Goal: Information Seeking & Learning: Obtain resource

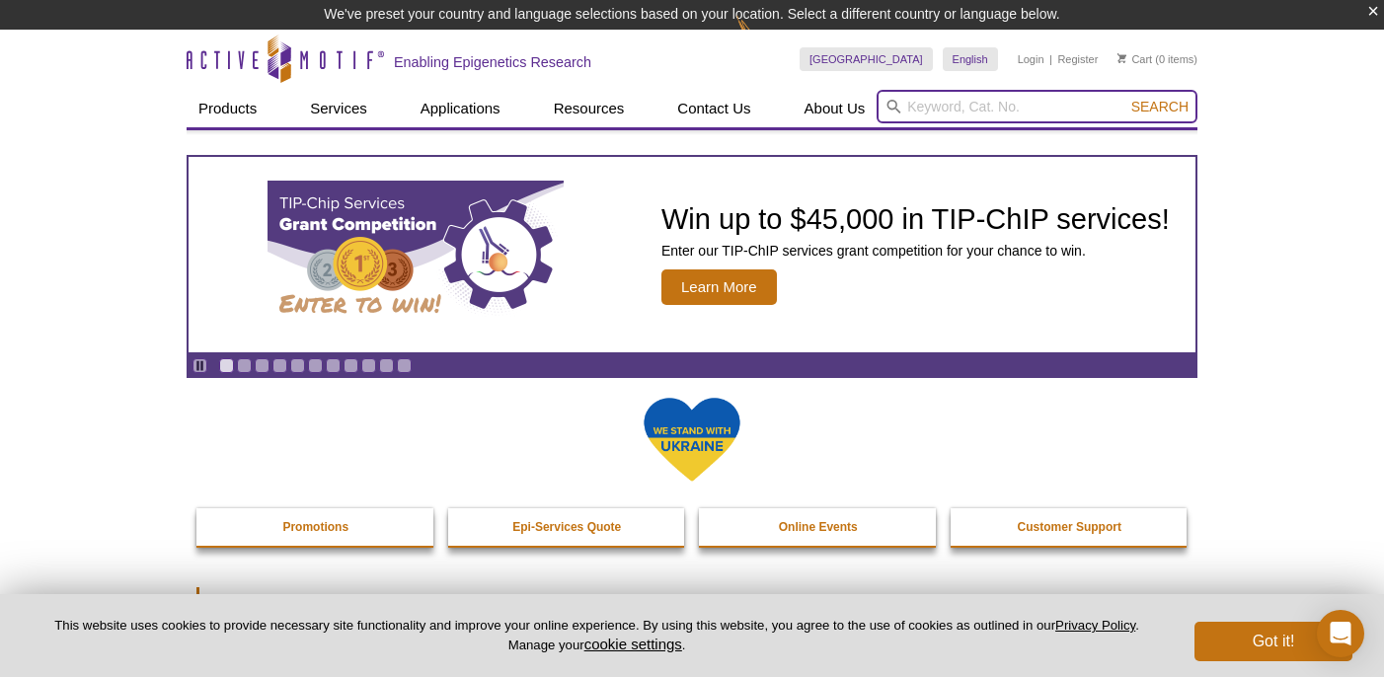
click at [951, 106] on input "search" at bounding box center [1036, 107] width 321 height 34
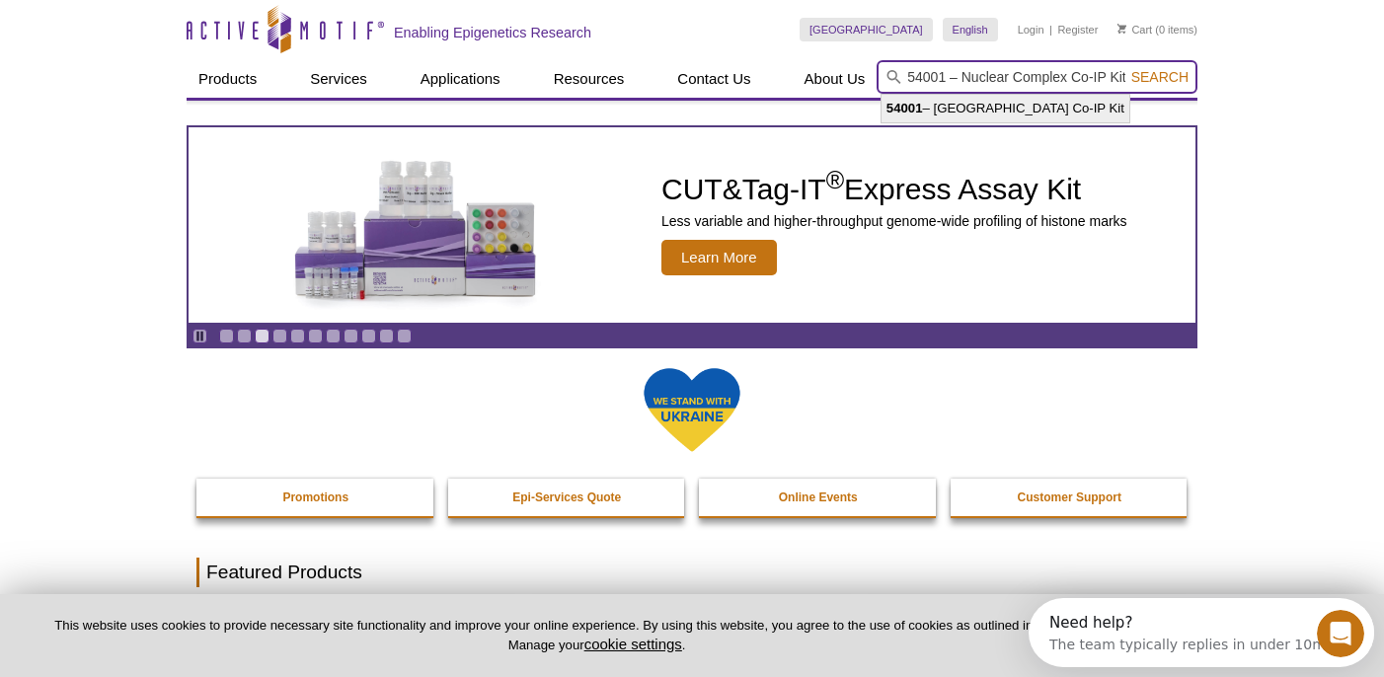
type input "54001 – Nuclear Complex Co-IP Kit"
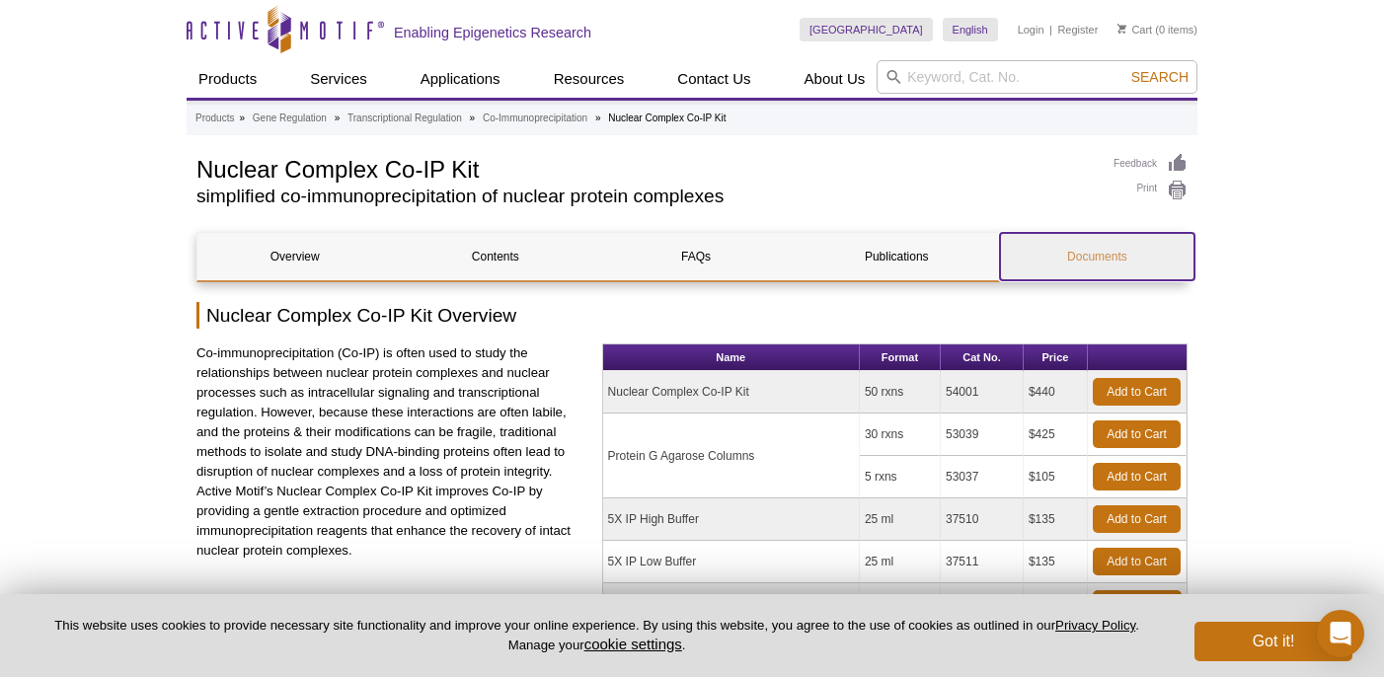
click at [1090, 250] on link "Documents" at bounding box center [1097, 256] width 194 height 47
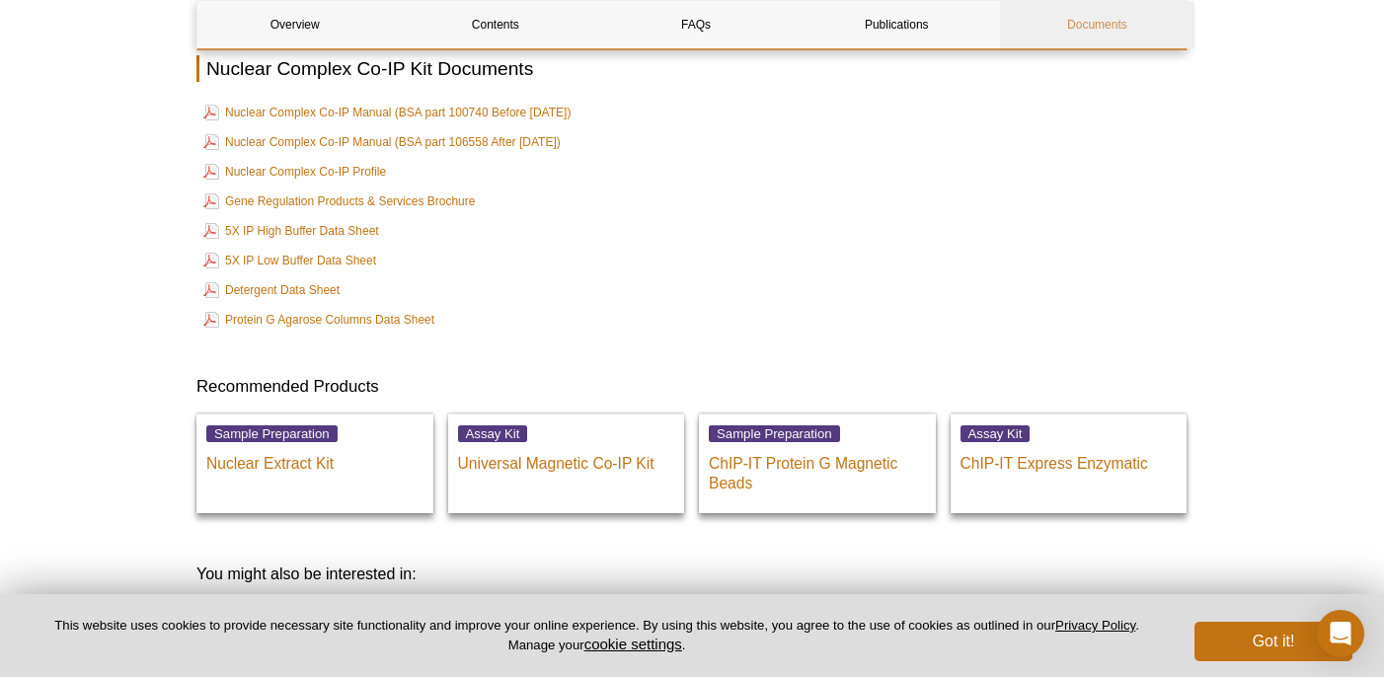
scroll to position [2687, 0]
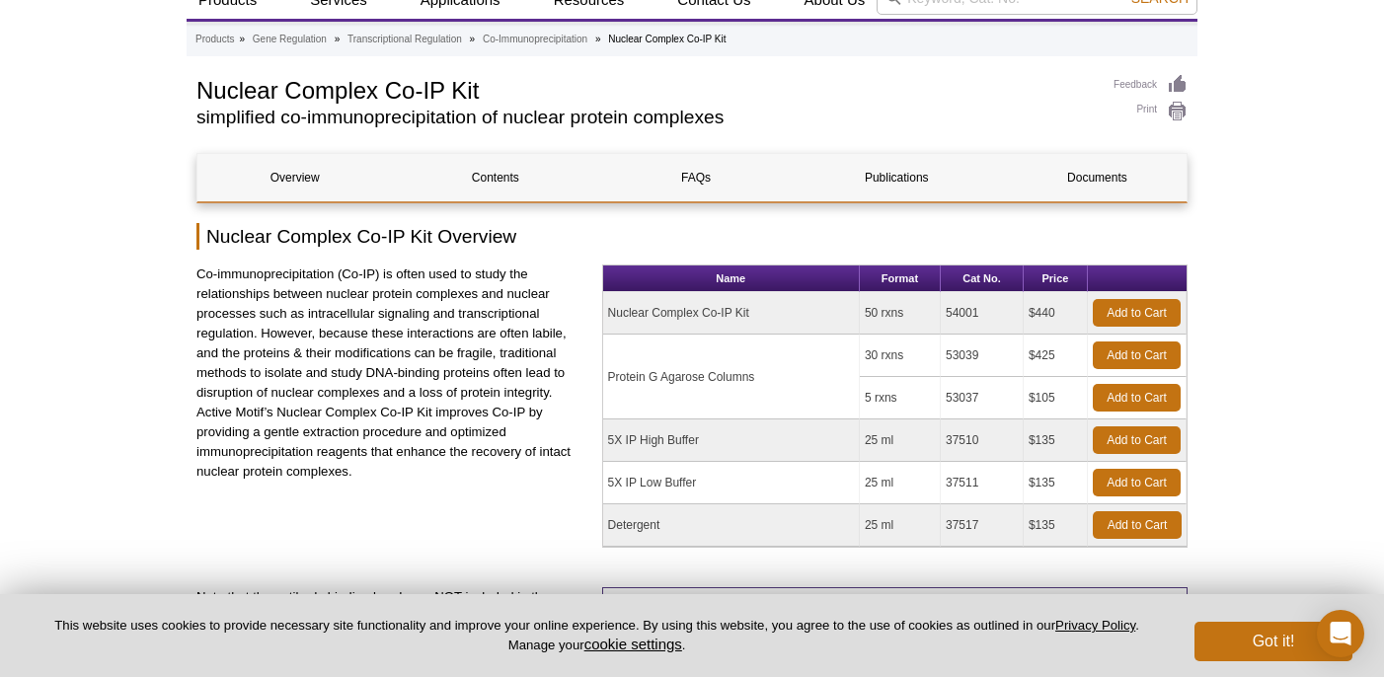
scroll to position [49, 0]
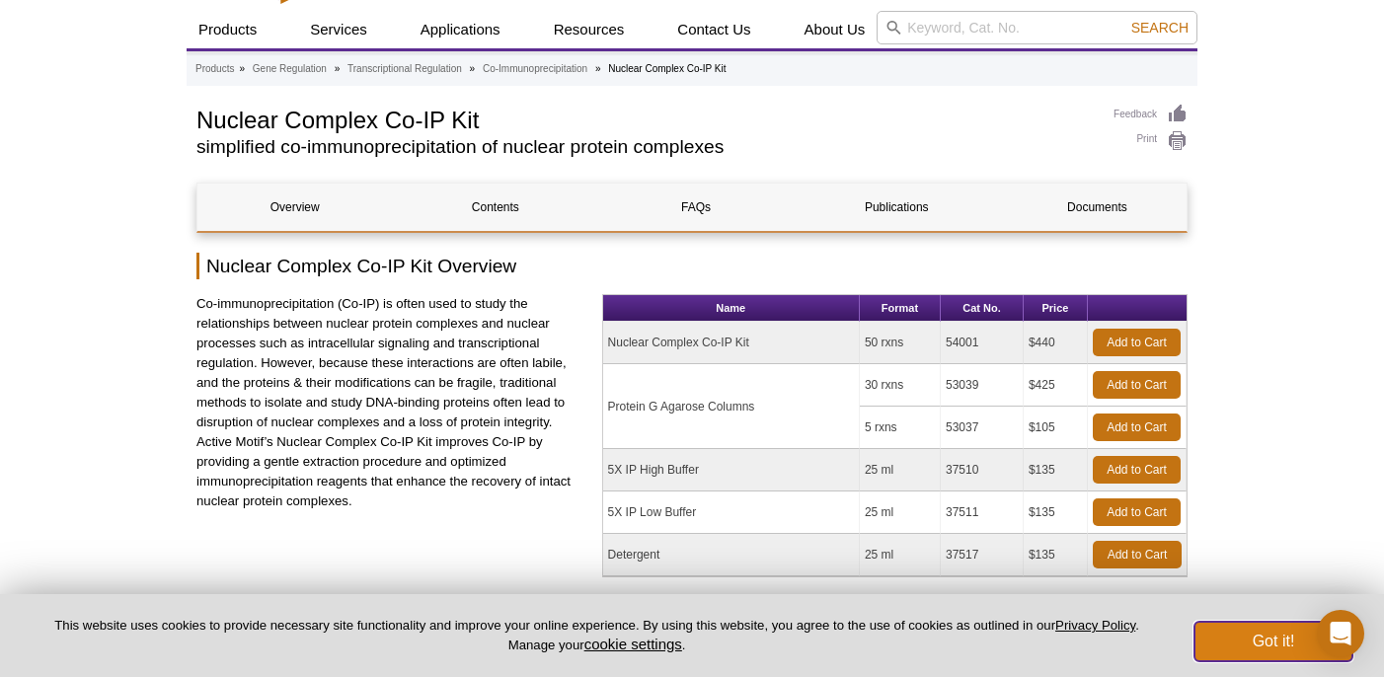
click at [1269, 646] on button "Got it!" at bounding box center [1273, 641] width 158 height 39
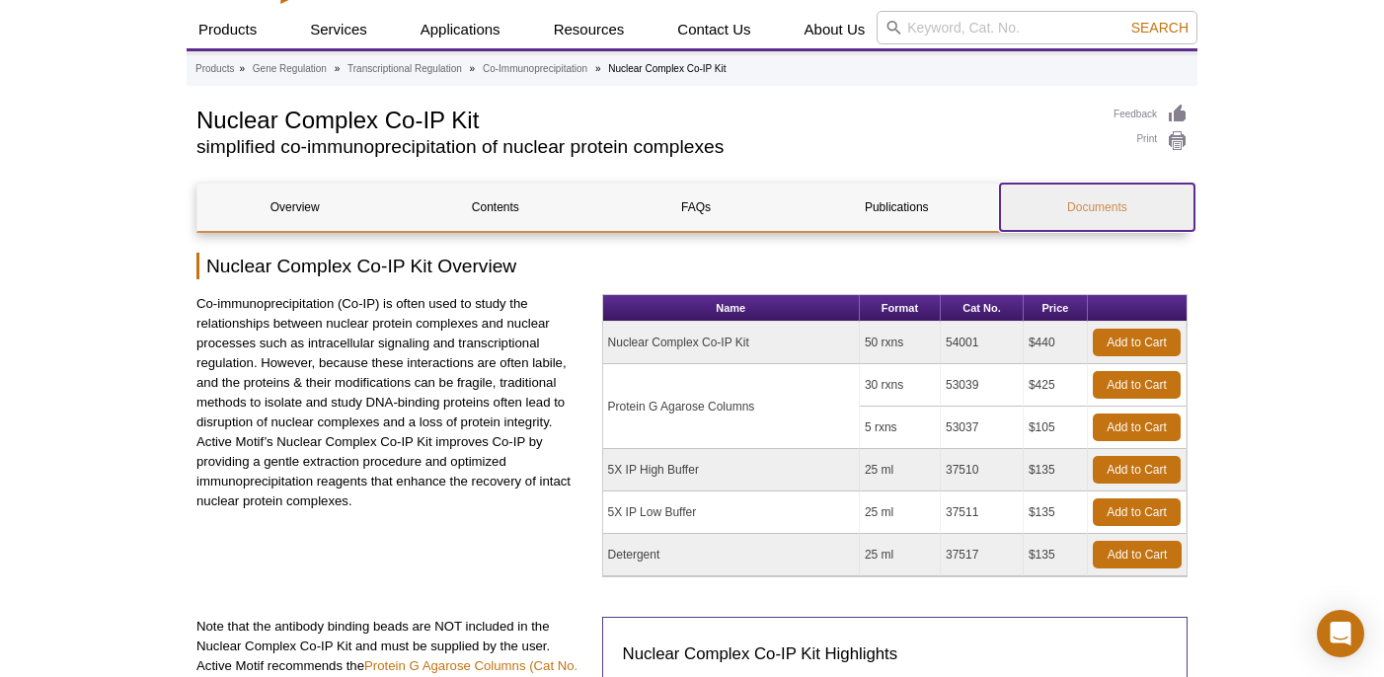
click at [1115, 208] on link "Documents" at bounding box center [1097, 207] width 194 height 47
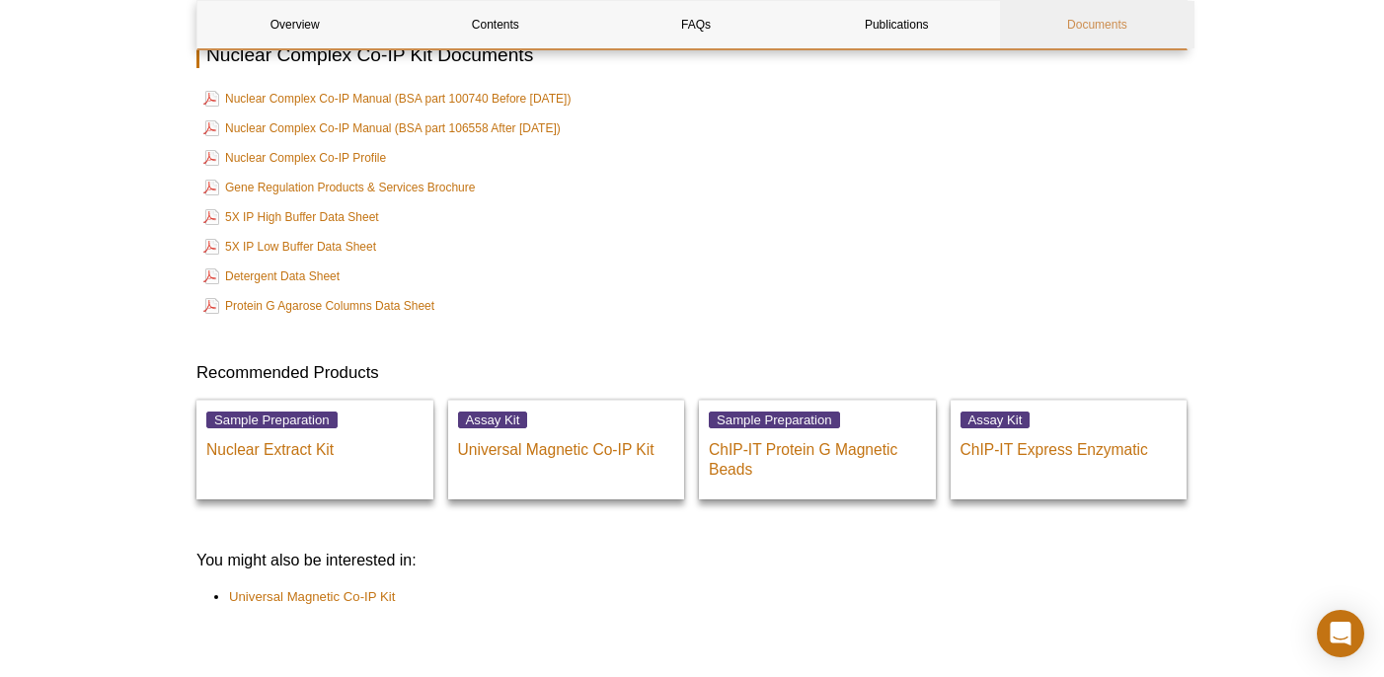
scroll to position [3239, 0]
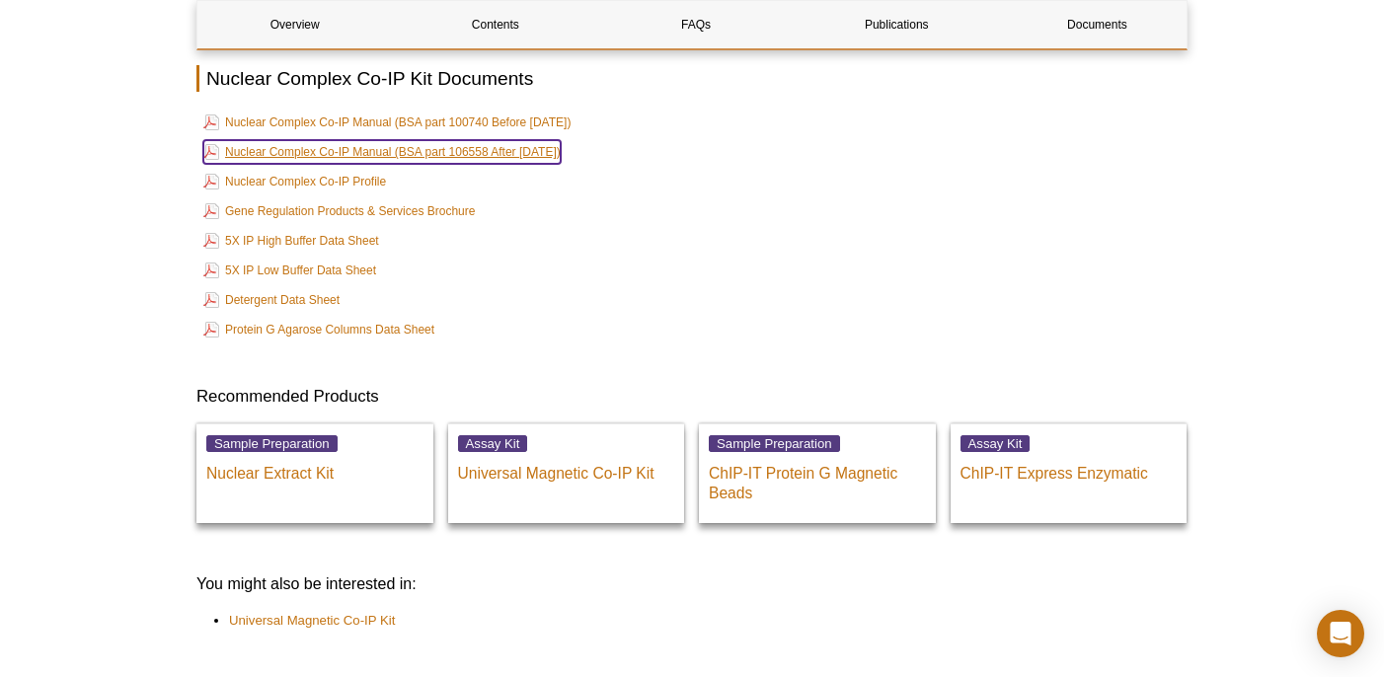
click at [354, 144] on link "Nuclear Complex Co-IP Manual (BSA part 106558 After [DATE])" at bounding box center [381, 152] width 357 height 24
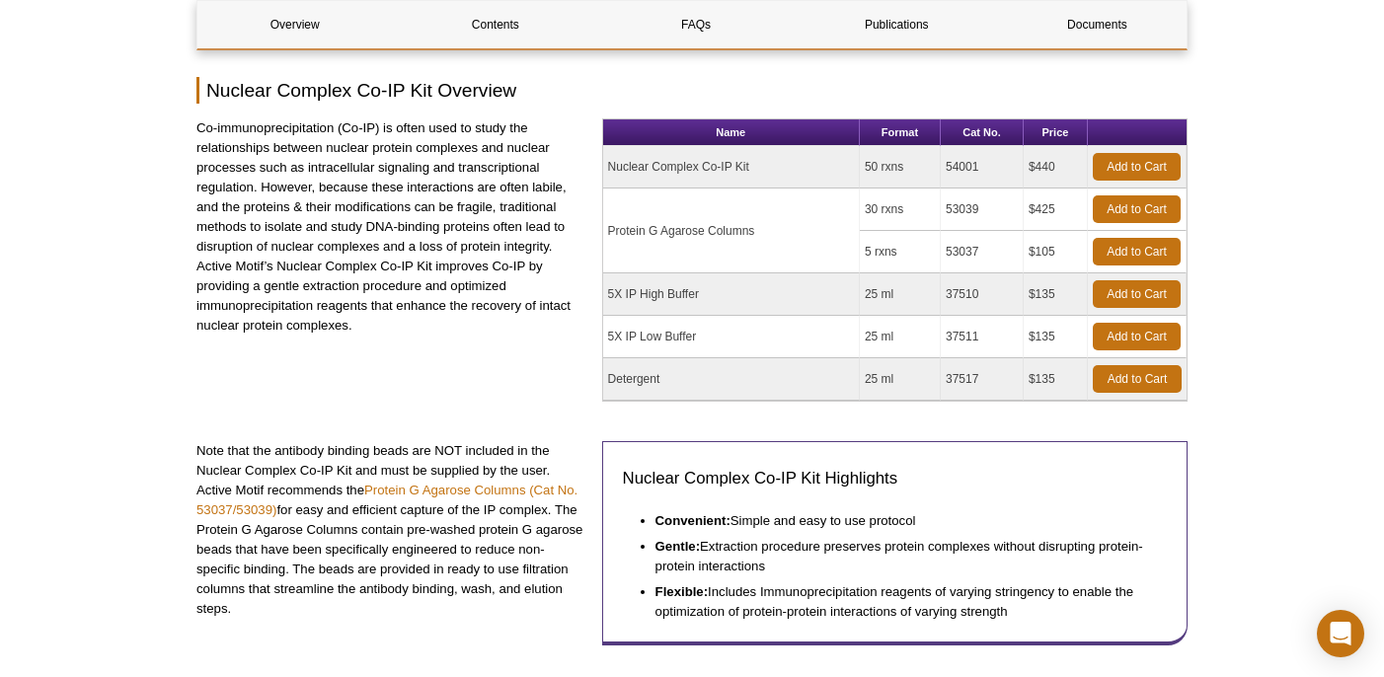
scroll to position [0, 0]
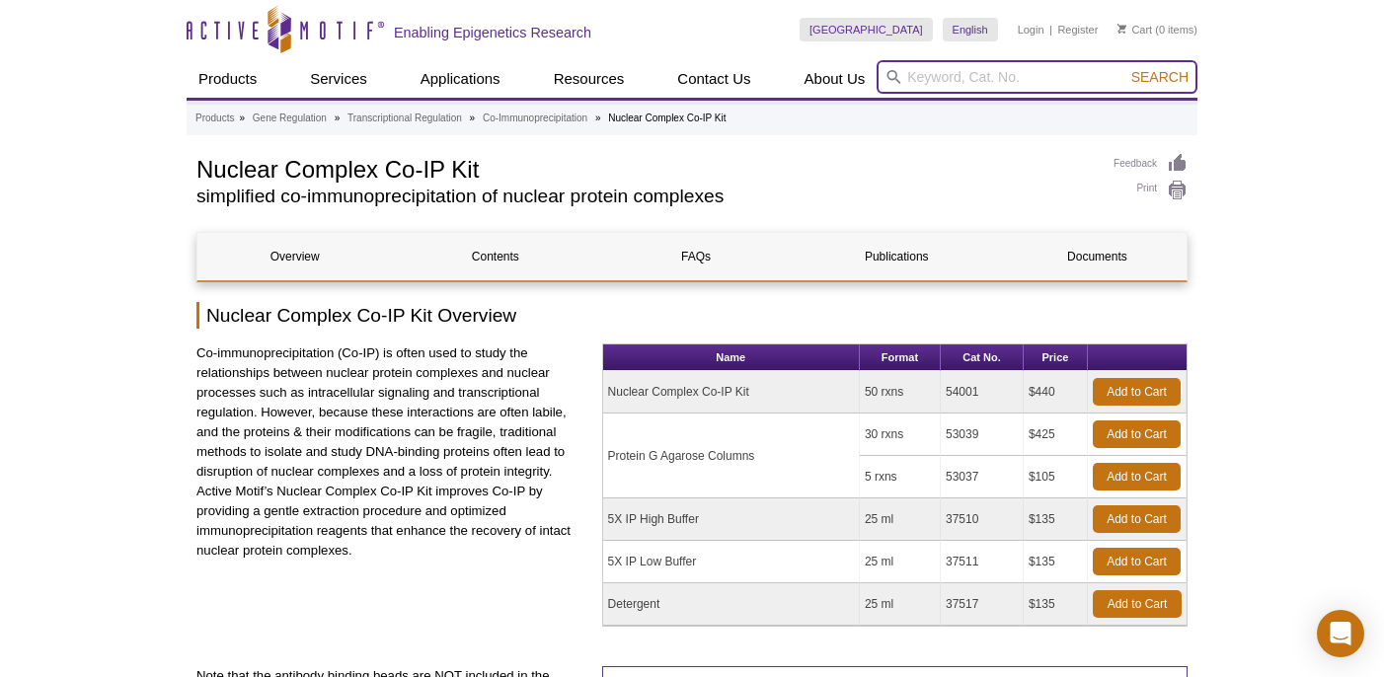
click at [1079, 77] on input "search" at bounding box center [1036, 77] width 321 height 34
click at [1020, 82] on input "search" at bounding box center [1036, 77] width 321 height 34
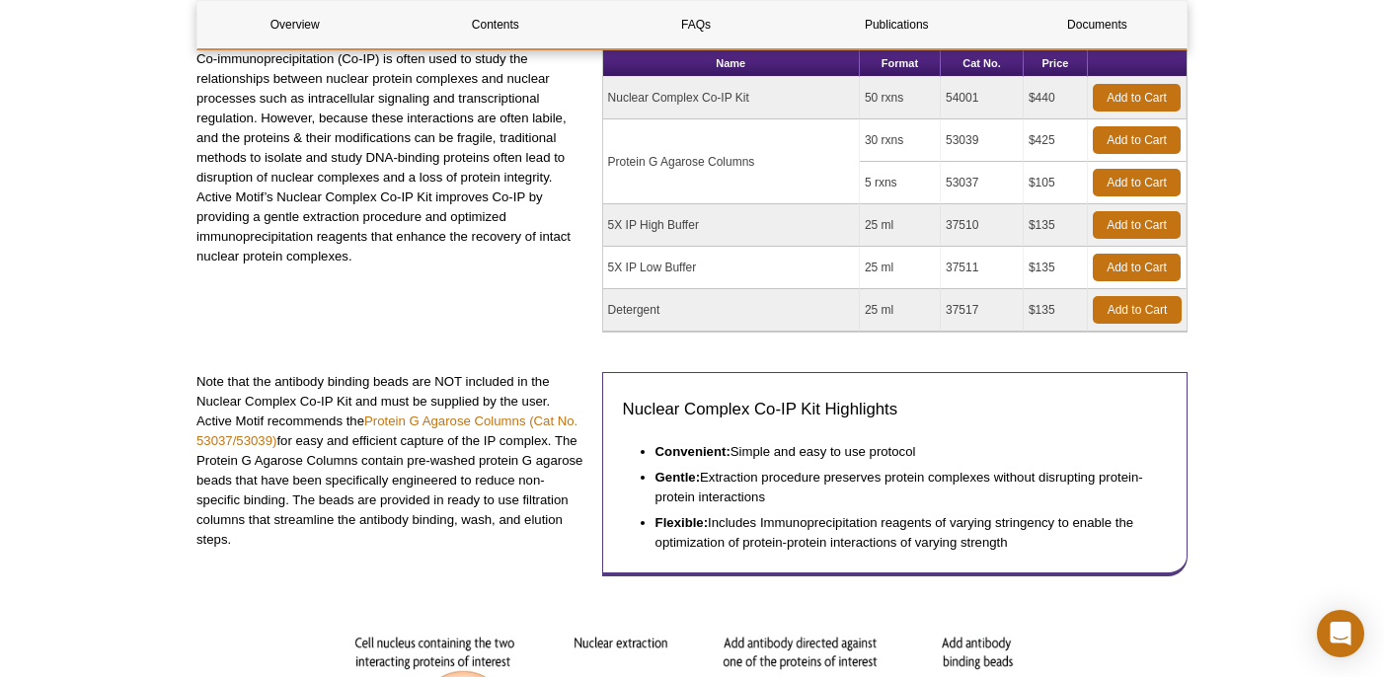
scroll to position [305, 0]
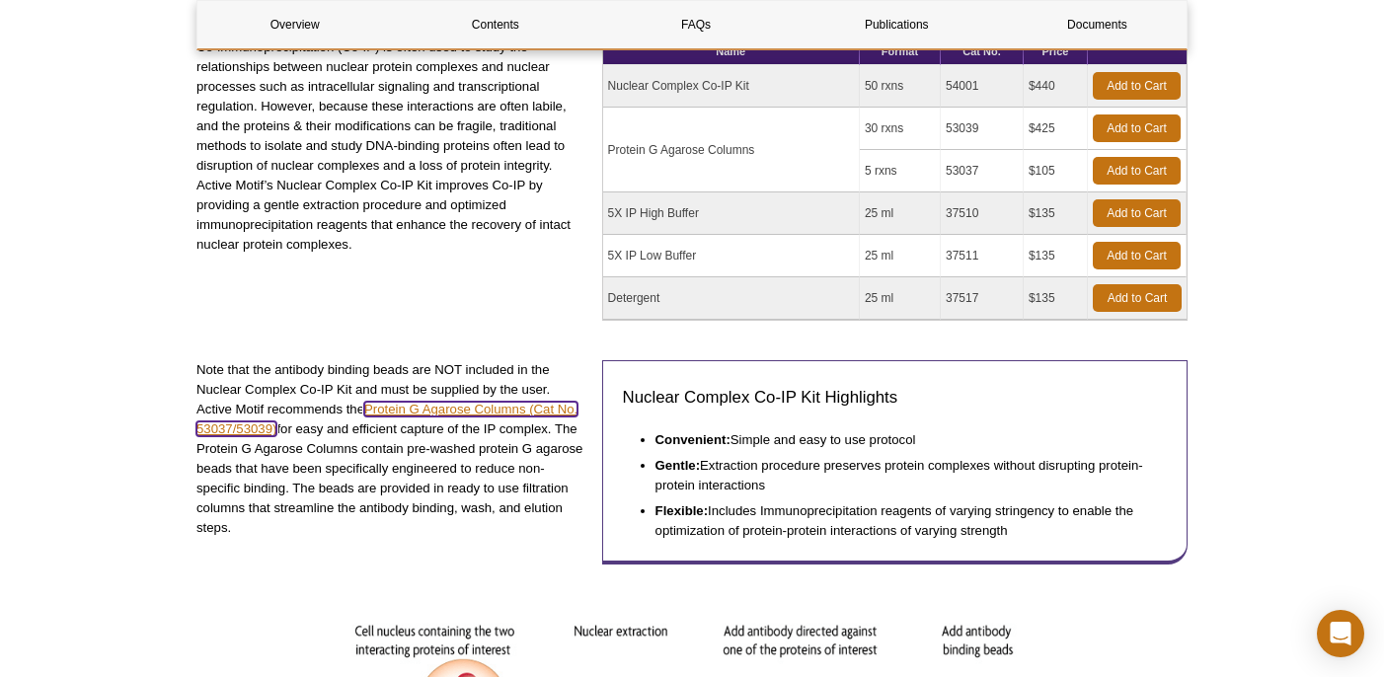
click at [227, 422] on link "Protein G Agarose Columns (Cat No. 53037/53039)" at bounding box center [386, 419] width 381 height 35
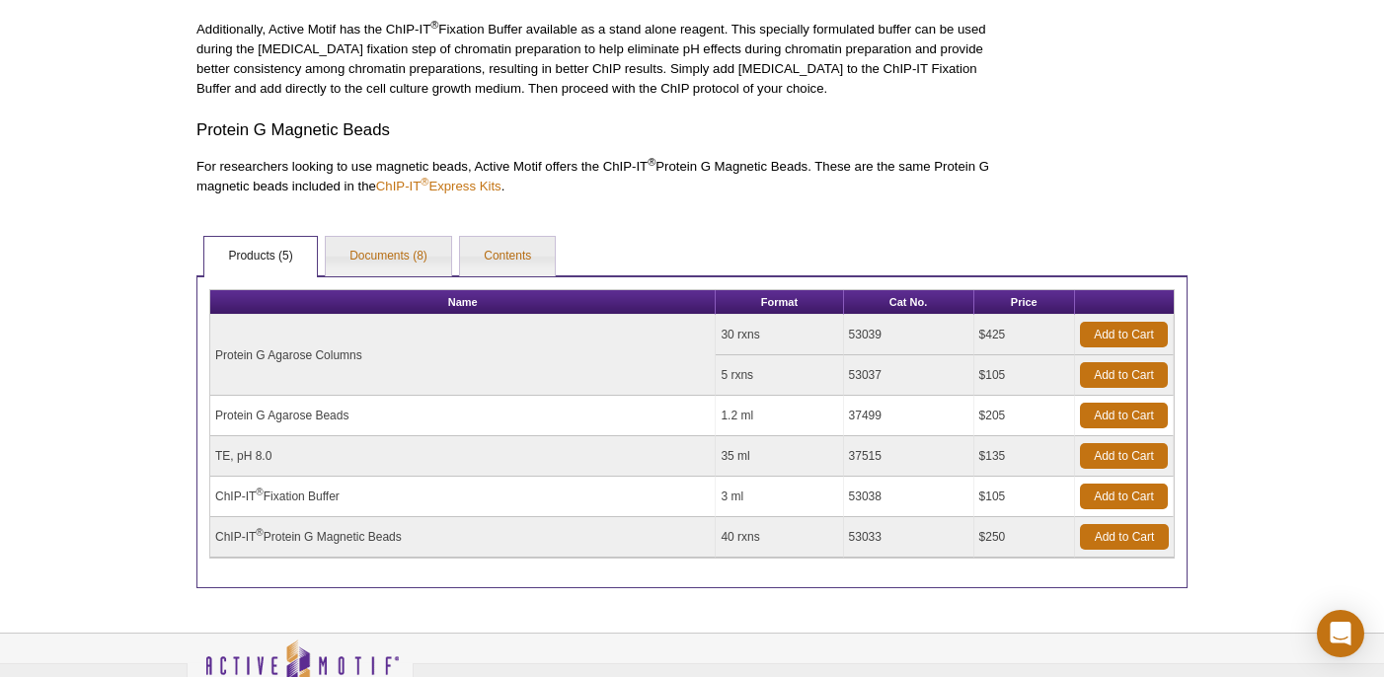
scroll to position [1184, 0]
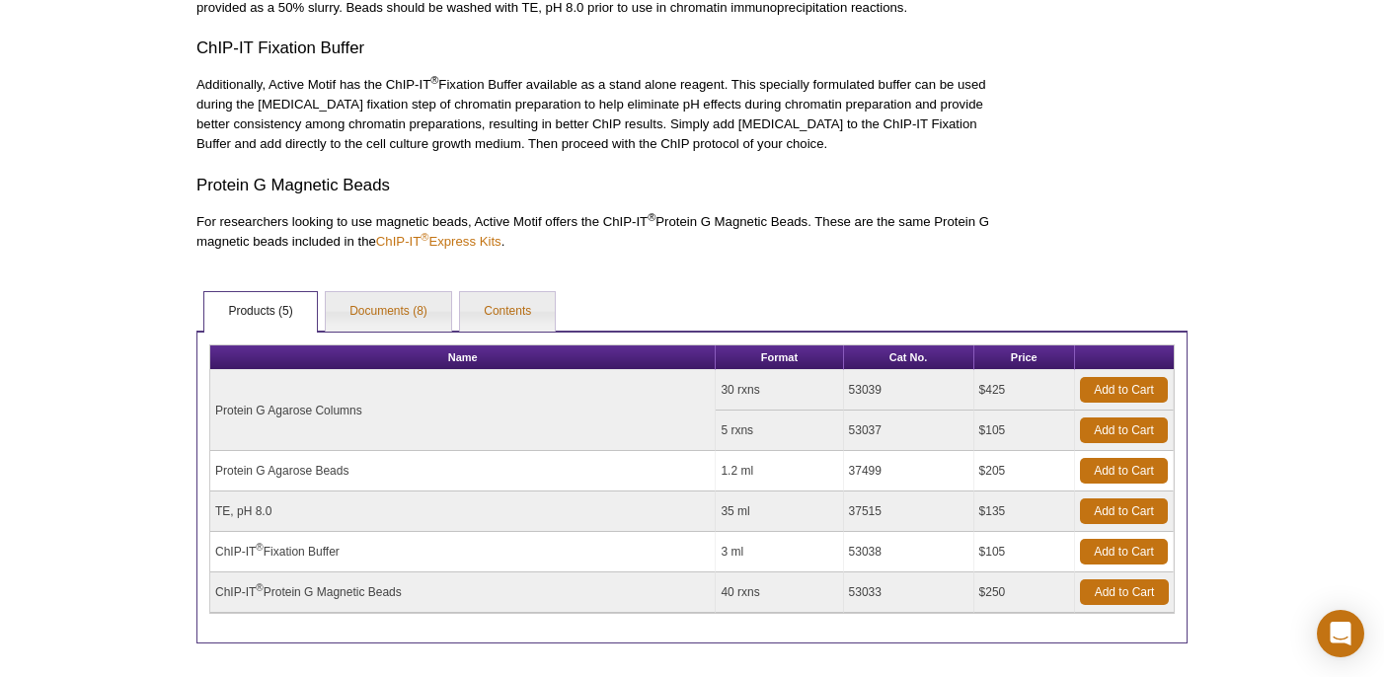
scroll to position [1105, 0]
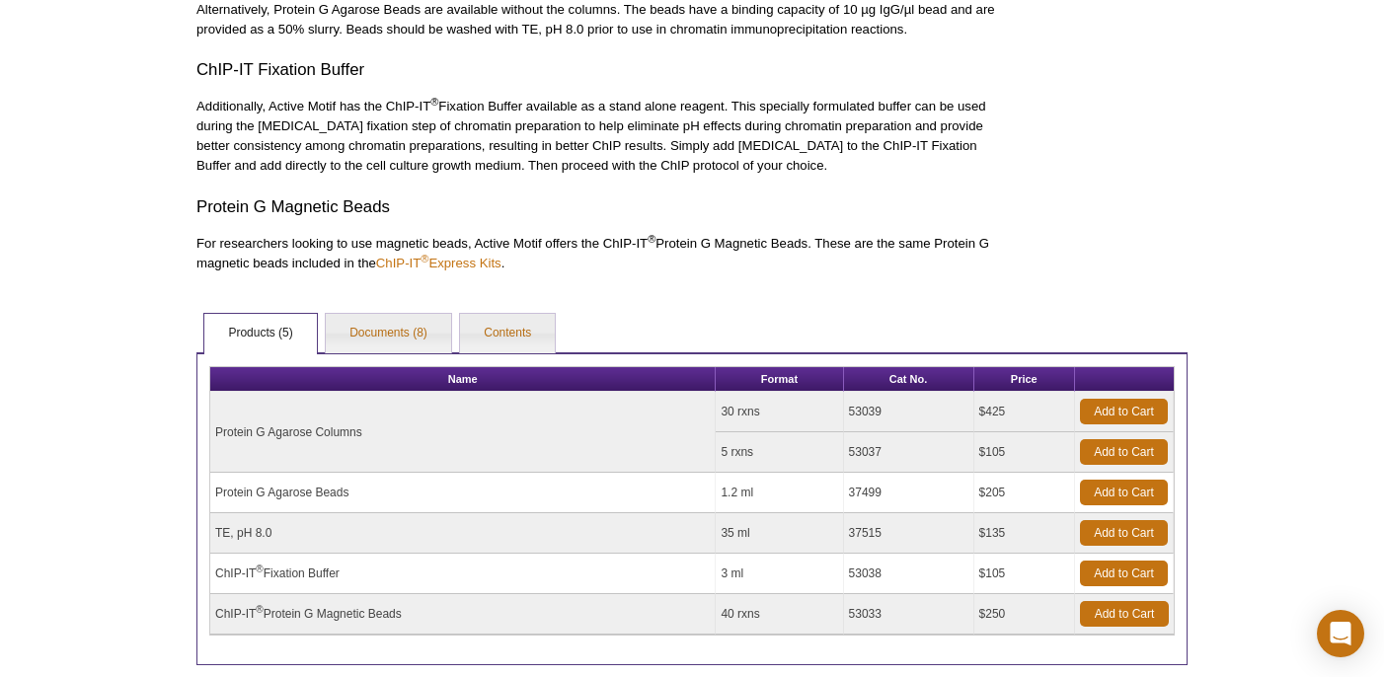
scroll to position [1298, 0]
